Goal: Task Accomplishment & Management: Manage account settings

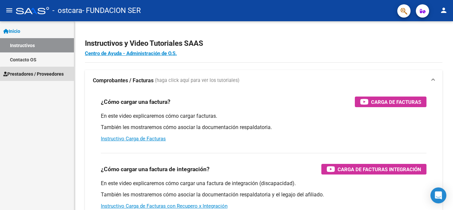
click at [49, 76] on span "Prestadores / Proveedores" at bounding box center [33, 73] width 60 height 7
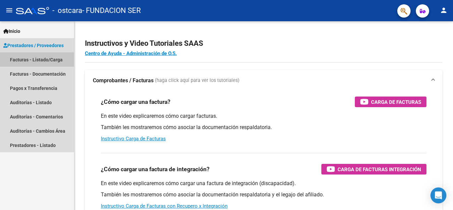
click at [55, 60] on link "Facturas - Listado/Carga" at bounding box center [37, 59] width 74 height 14
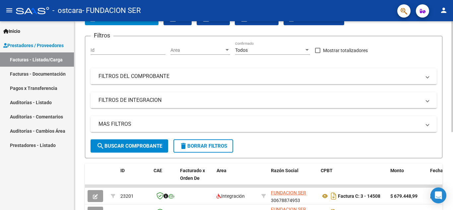
scroll to position [52, 0]
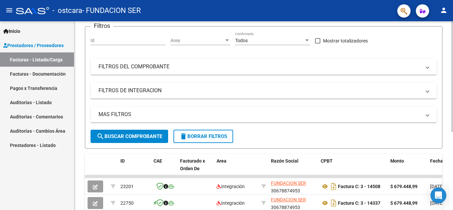
click at [453, 99] on div at bounding box center [453, 108] width 2 height 111
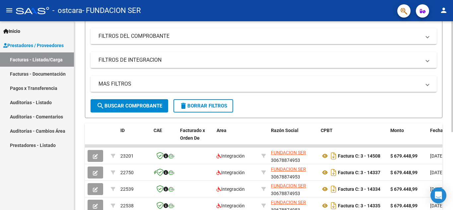
scroll to position [98, 0]
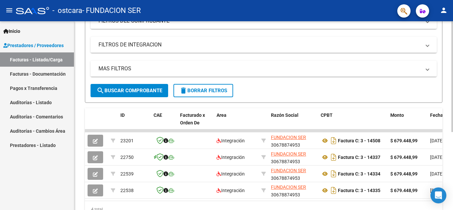
click at [453, 126] on div at bounding box center [453, 136] width 2 height 111
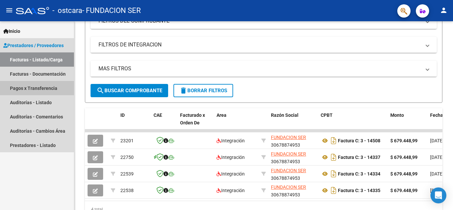
click at [44, 93] on link "Pagos x Transferencia" at bounding box center [37, 88] width 74 height 14
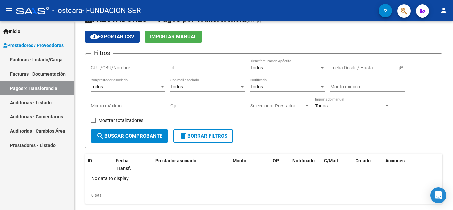
scroll to position [33, 0]
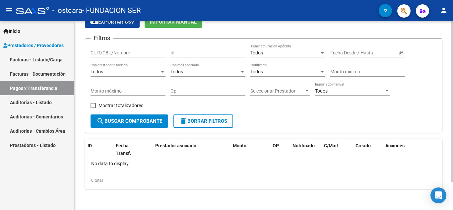
click at [453, 142] on div at bounding box center [453, 129] width 2 height 161
